Goal: Navigation & Orientation: Find specific page/section

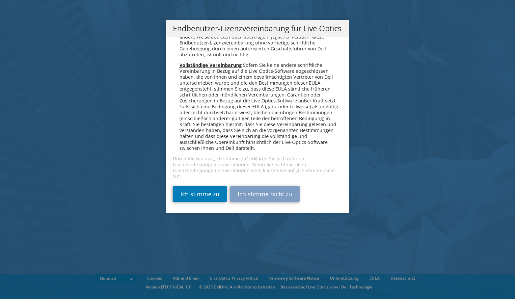
scroll to position [3236, 0]
click at [210, 193] on link "Ich stimme zu" at bounding box center [200, 194] width 54 height 16
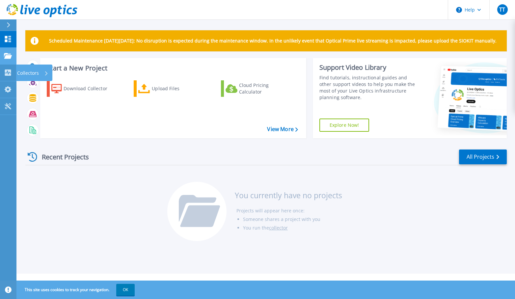
click at [5, 62] on link "Projects Projects" at bounding box center [8, 56] width 16 height 17
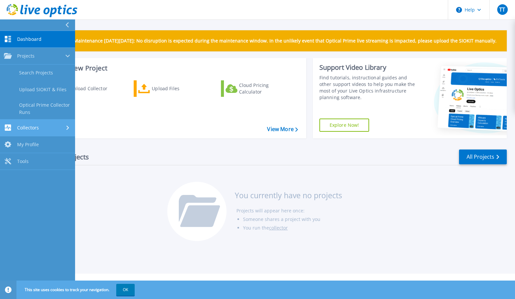
click at [35, 126] on span "Collectors" at bounding box center [28, 128] width 22 height 6
